Goal: Transaction & Acquisition: Download file/media

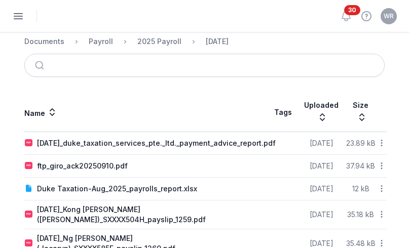
scroll to position [126, 0]
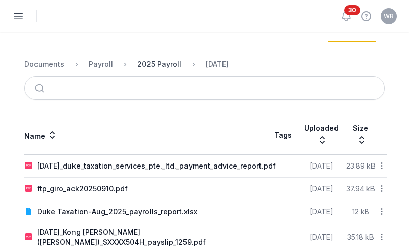
click at [163, 61] on div "2025 Payroll" at bounding box center [159, 64] width 44 height 10
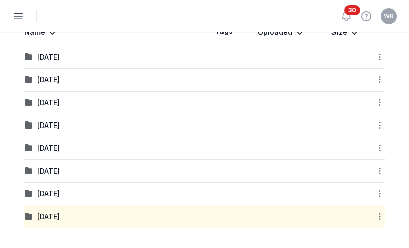
scroll to position [224, 0]
click at [47, 214] on div "[DATE]" at bounding box center [48, 217] width 23 height 10
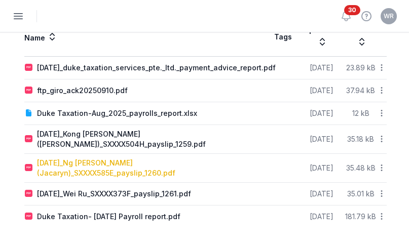
scroll to position [230, 0]
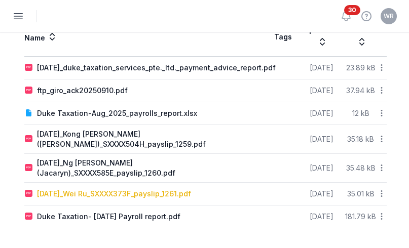
click at [90, 194] on div "[DATE]_Wei Ru_SXXXX373F_payslip_1261.pdf" at bounding box center [114, 194] width 154 height 10
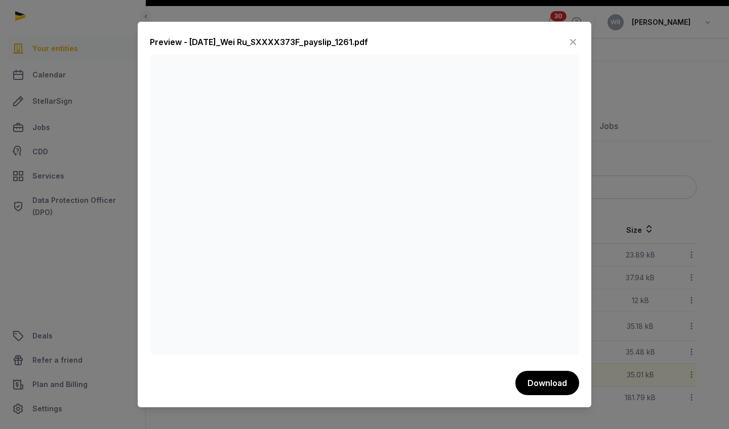
scroll to position [32, 0]
click at [408, 45] on icon at bounding box center [573, 42] width 12 height 16
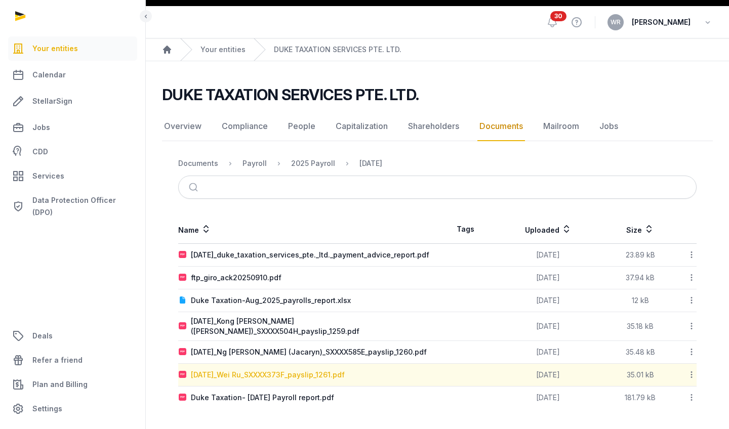
click at [267, 248] on div "[DATE]_Wei Ru_SXXXX373F_payslip_1261.pdf" at bounding box center [268, 375] width 154 height 10
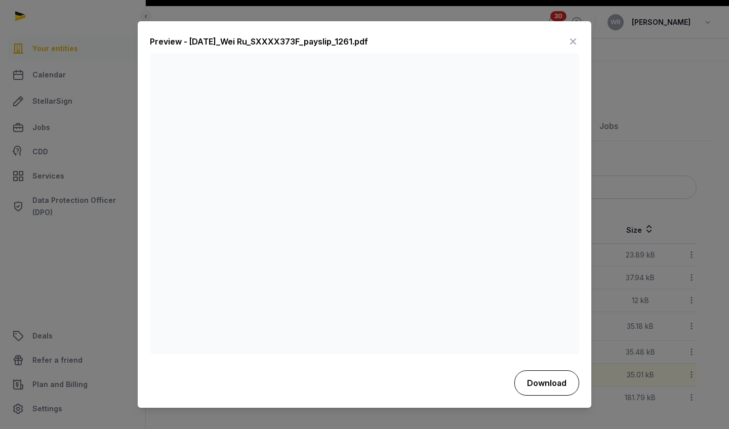
click at [408, 248] on button "Download" at bounding box center [546, 383] width 65 height 25
click at [408, 38] on icon at bounding box center [573, 42] width 12 height 16
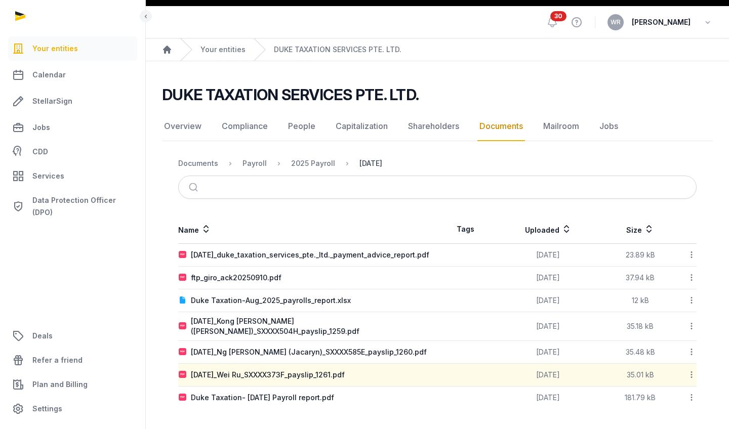
click at [373, 159] on div "[DATE]" at bounding box center [370, 163] width 23 height 10
click at [320, 158] on div "2025 Payroll" at bounding box center [313, 163] width 44 height 10
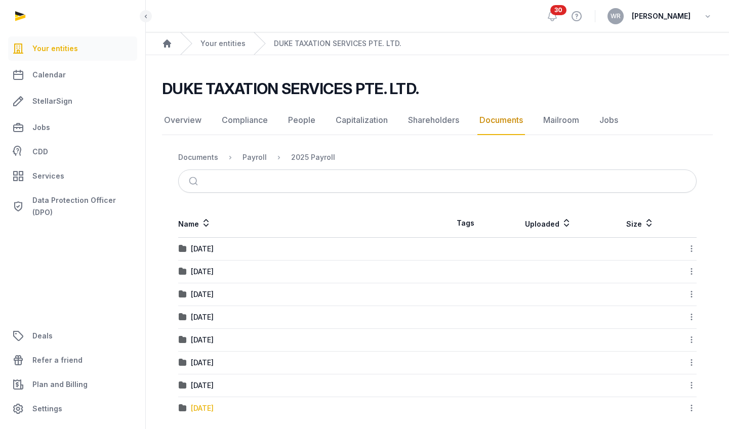
click at [204, 248] on div "[DATE]" at bounding box center [202, 408] width 23 height 10
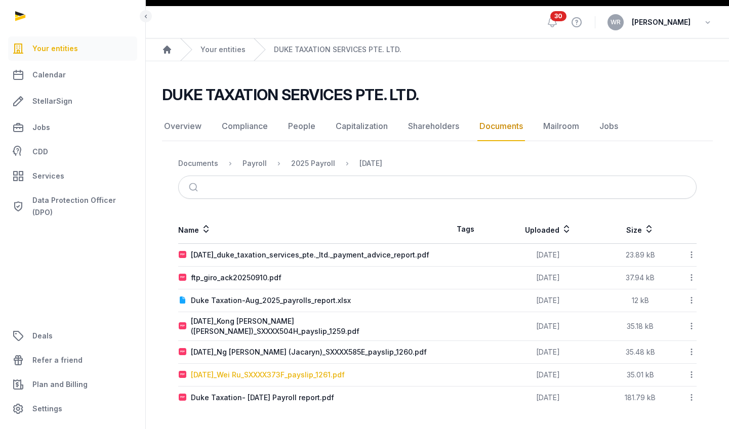
click at [239, 248] on div "[DATE]_Wei Ru_SXXXX373F_payslip_1261.pdf" at bounding box center [268, 375] width 154 height 10
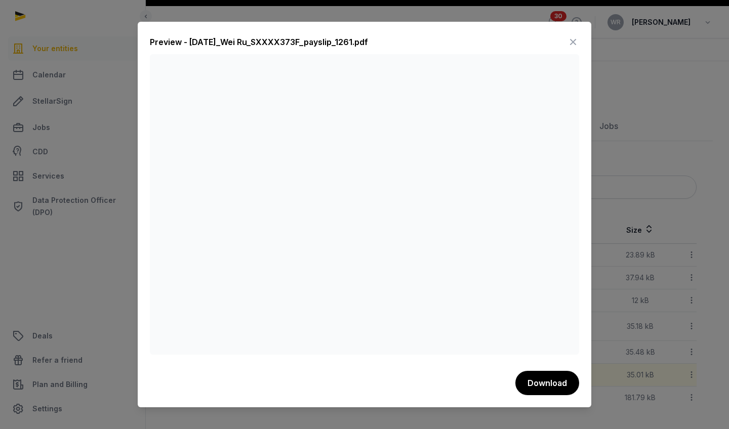
click at [408, 248] on div "Preview - [DATE]_Wei Ru_SXXXX373F_payslip_1261.pdf Download" at bounding box center [365, 215] width 454 height 386
click at [408, 248] on button "Download" at bounding box center [547, 383] width 64 height 24
click at [408, 46] on icon at bounding box center [573, 42] width 12 height 16
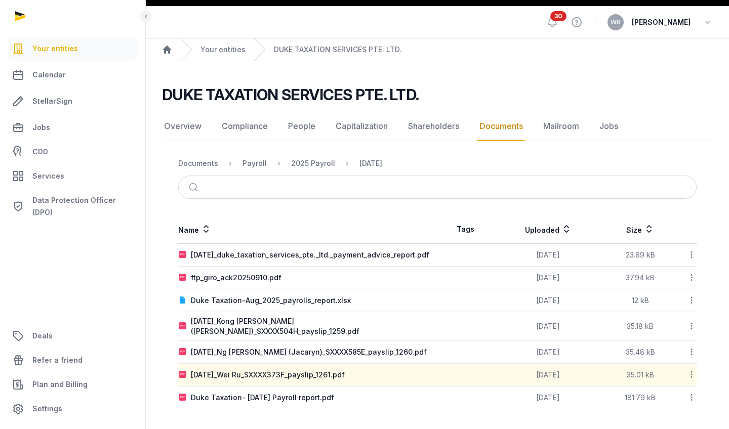
click at [408, 0] on html "Your entities Calendar StellarSign Jobs CDD Services Data Protection Officer (D…" at bounding box center [364, 202] width 729 height 456
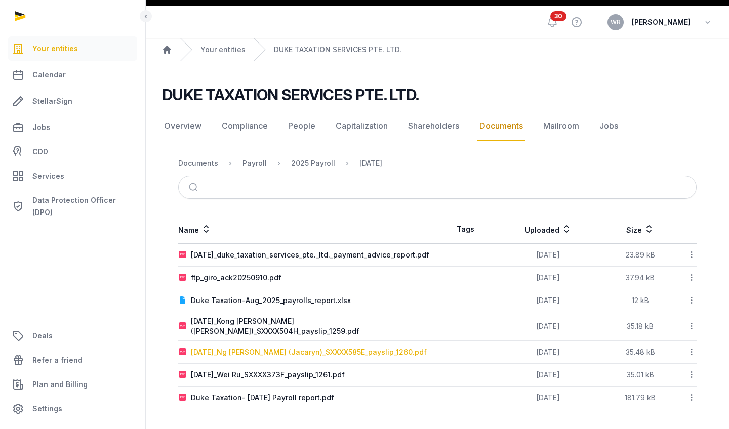
scroll to position [32, 0]
click at [691, 374] on icon at bounding box center [691, 375] width 9 height 11
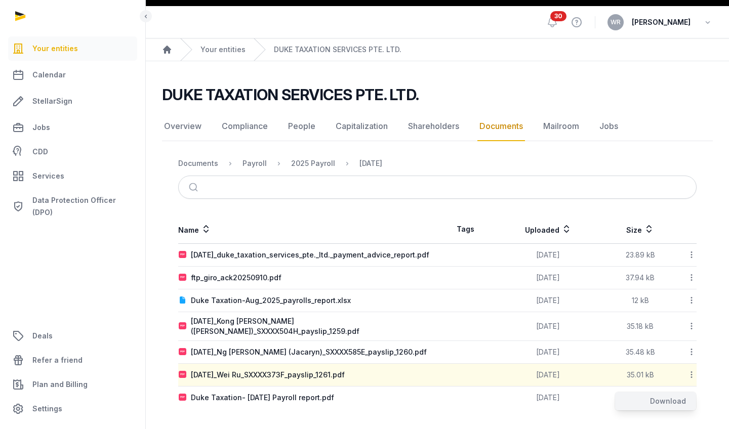
click at [672, 400] on div "Download" at bounding box center [655, 401] width 81 height 18
click at [345, 373] on div "[DATE]_Wei Ru_SXXXX373F_payslip_1261.pdf" at bounding box center [268, 375] width 154 height 10
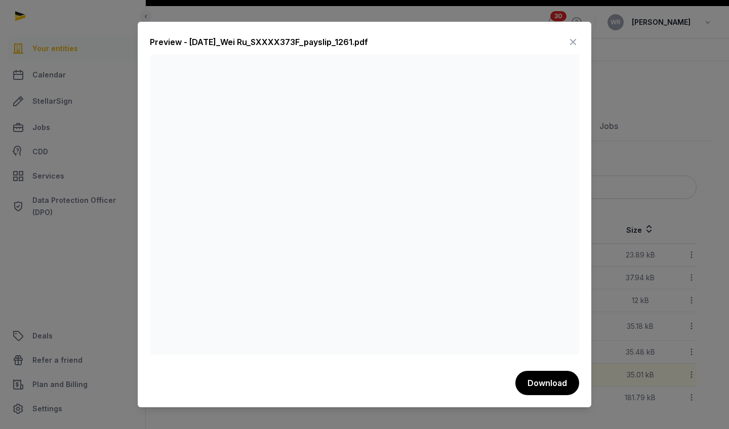
click at [569, 40] on icon at bounding box center [573, 42] width 12 height 16
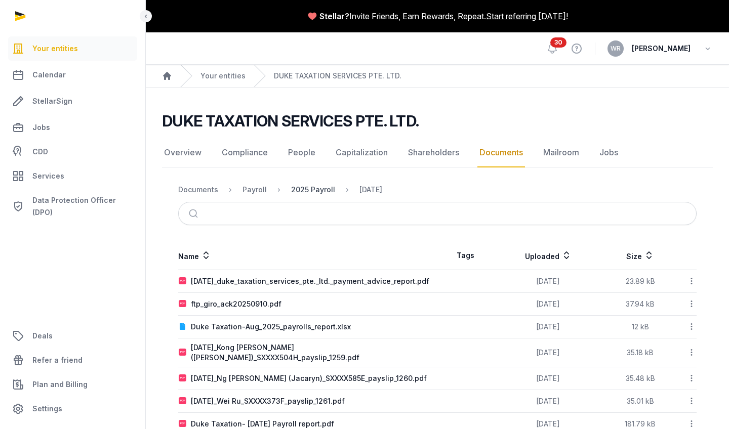
click at [320, 193] on div "2025 Payroll" at bounding box center [313, 190] width 44 height 10
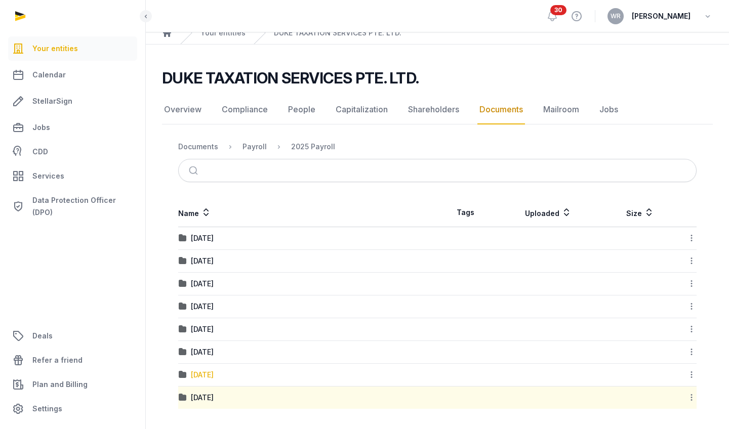
click at [214, 373] on div "[DATE]" at bounding box center [202, 375] width 23 height 10
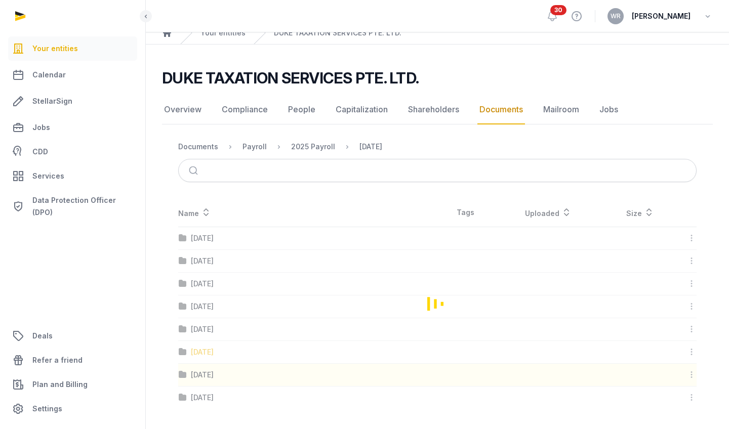
scroll to position [26, 0]
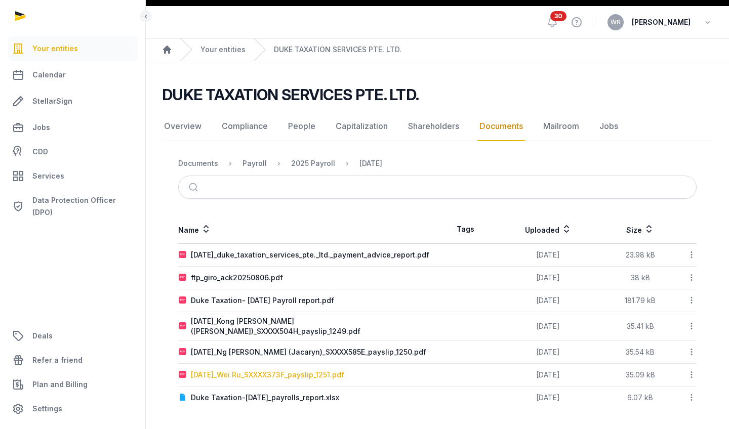
click at [249, 375] on div "July 2025_Wei Ru_SXXXX373F_payslip_1251.pdf" at bounding box center [267, 375] width 153 height 10
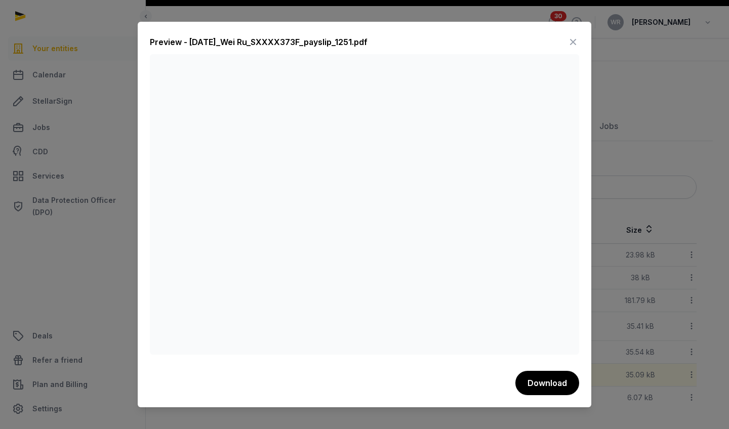
click at [577, 40] on icon at bounding box center [573, 42] width 12 height 16
